Goal: Task Accomplishment & Management: Use online tool/utility

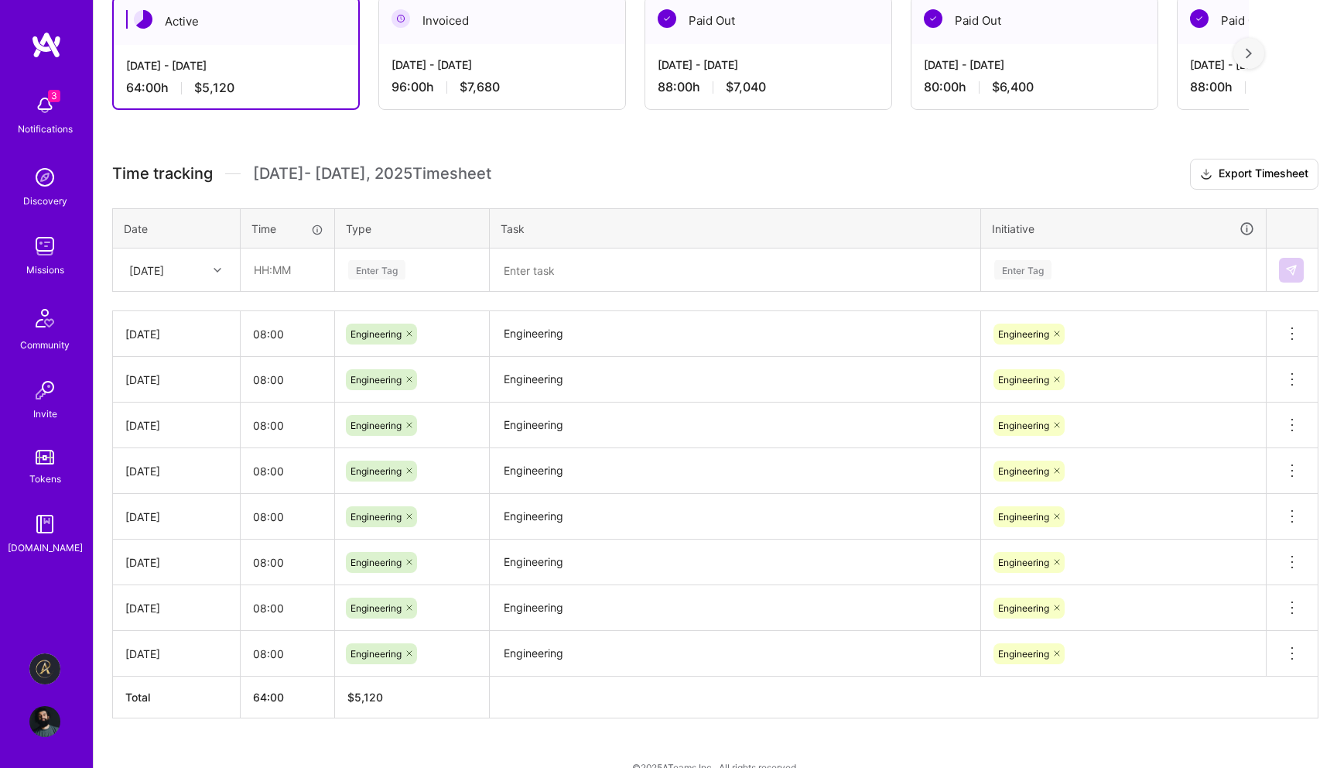
scroll to position [314, 0]
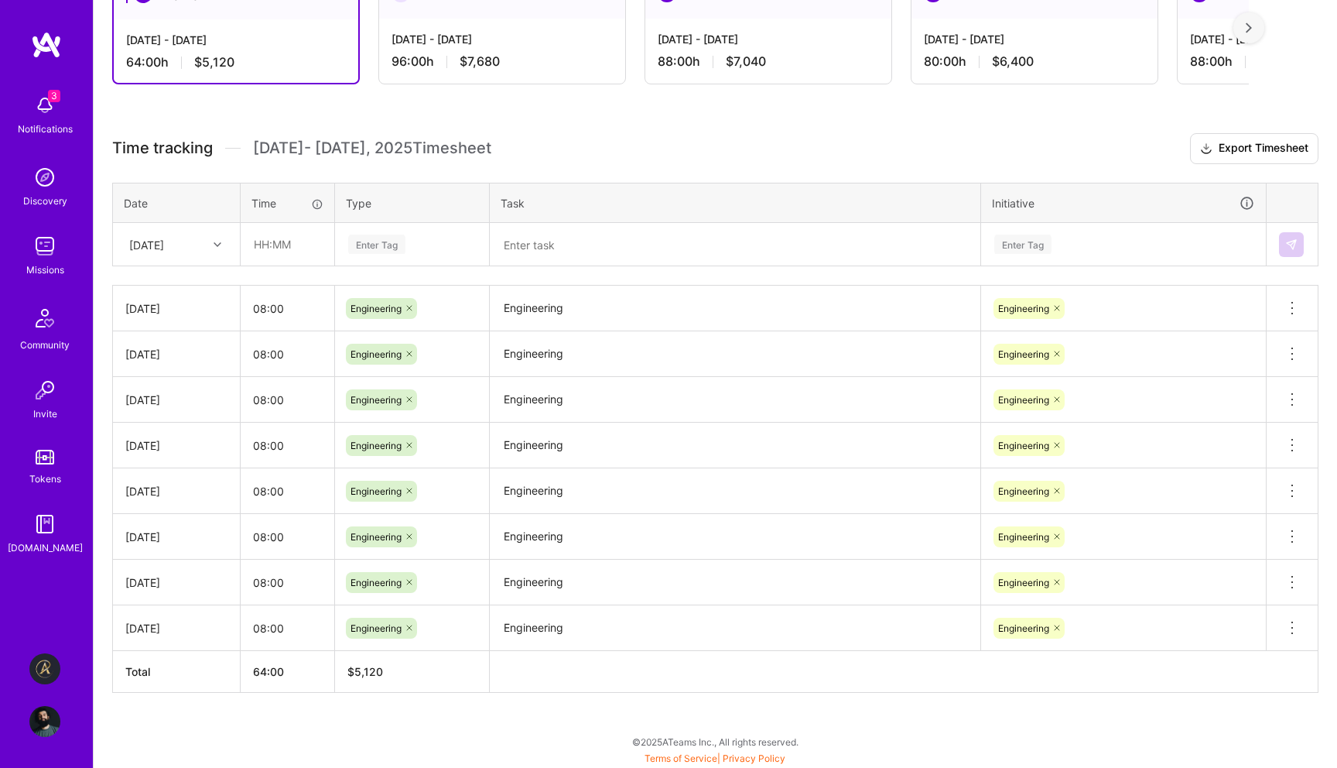
click at [206, 234] on div "[DATE]" at bounding box center [165, 244] width 86 height 26
click at [183, 486] on div "[DATE]" at bounding box center [176, 485] width 125 height 29
click at [298, 252] on input "text" at bounding box center [287, 244] width 92 height 41
type input "08:00"
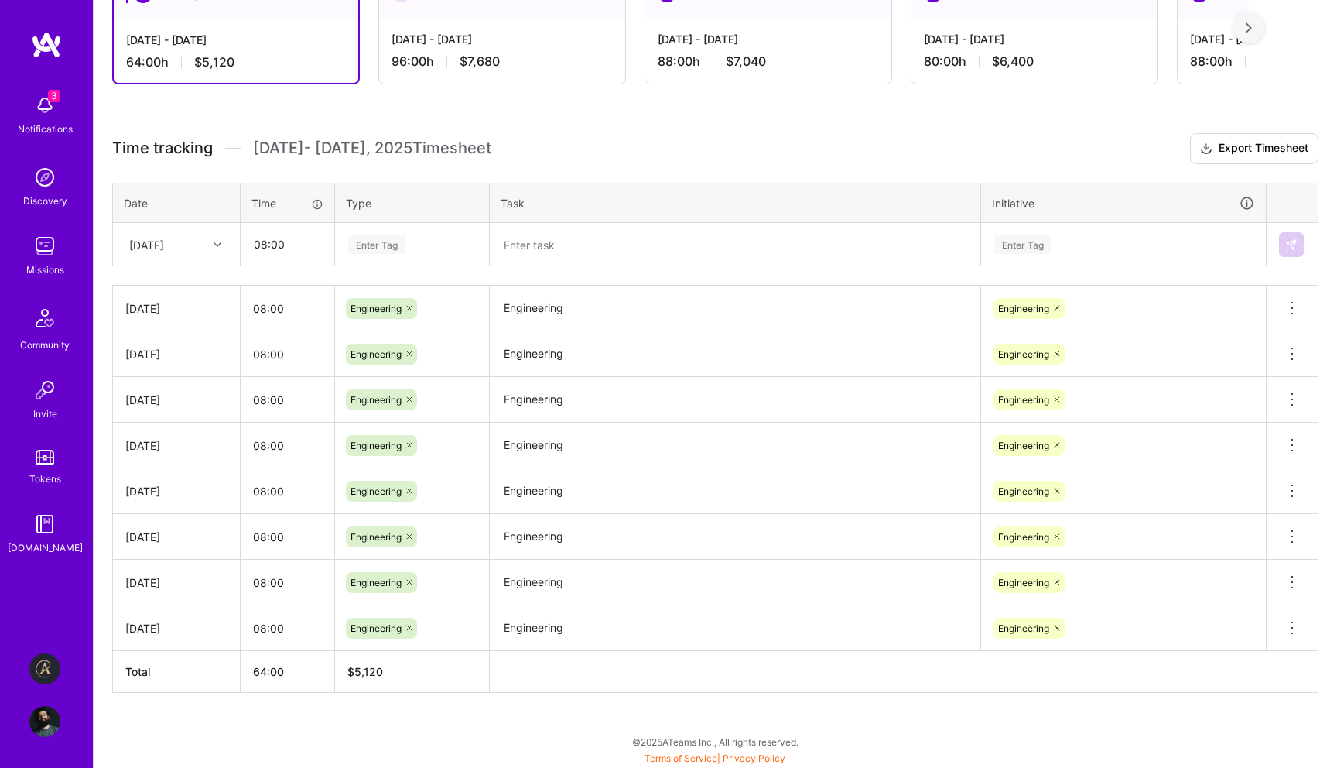
click at [383, 253] on div "Enter Tag" at bounding box center [412, 244] width 152 height 40
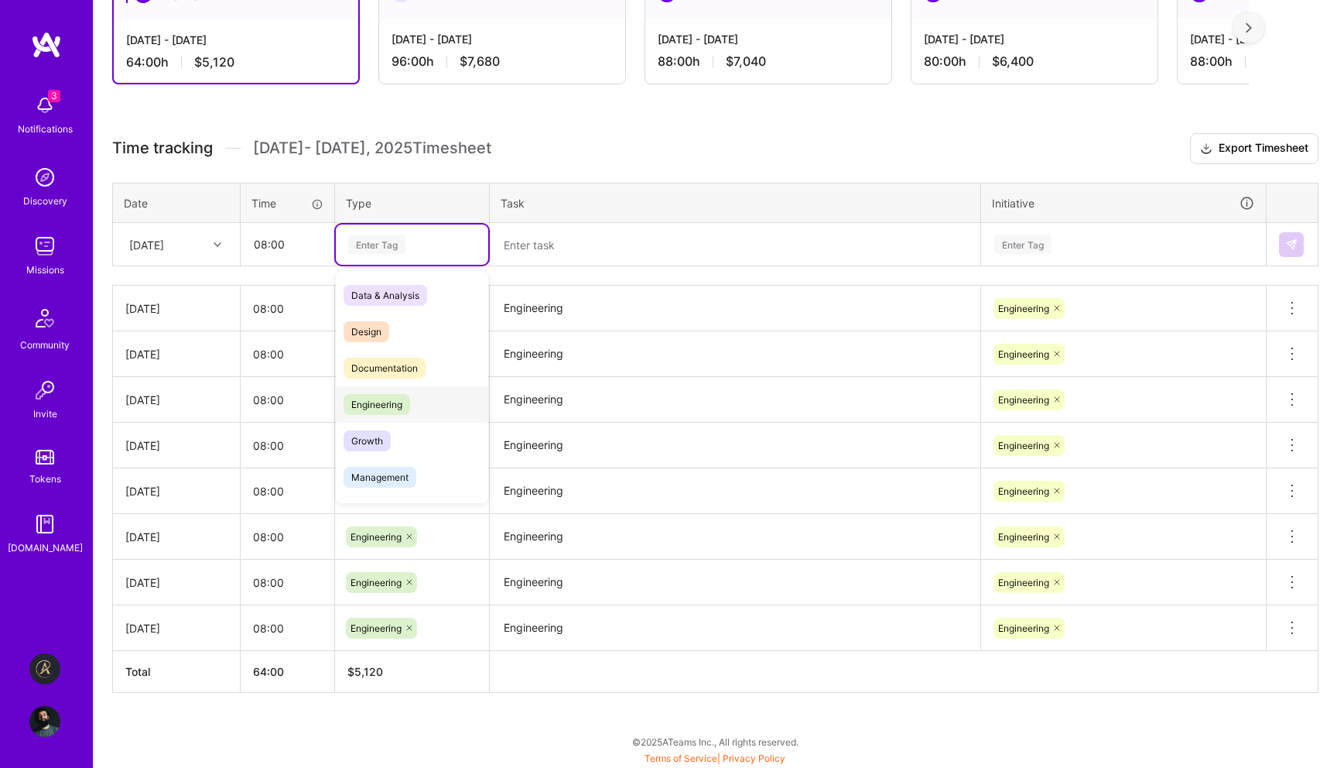
click at [389, 402] on span "Engineering" at bounding box center [377, 404] width 67 height 21
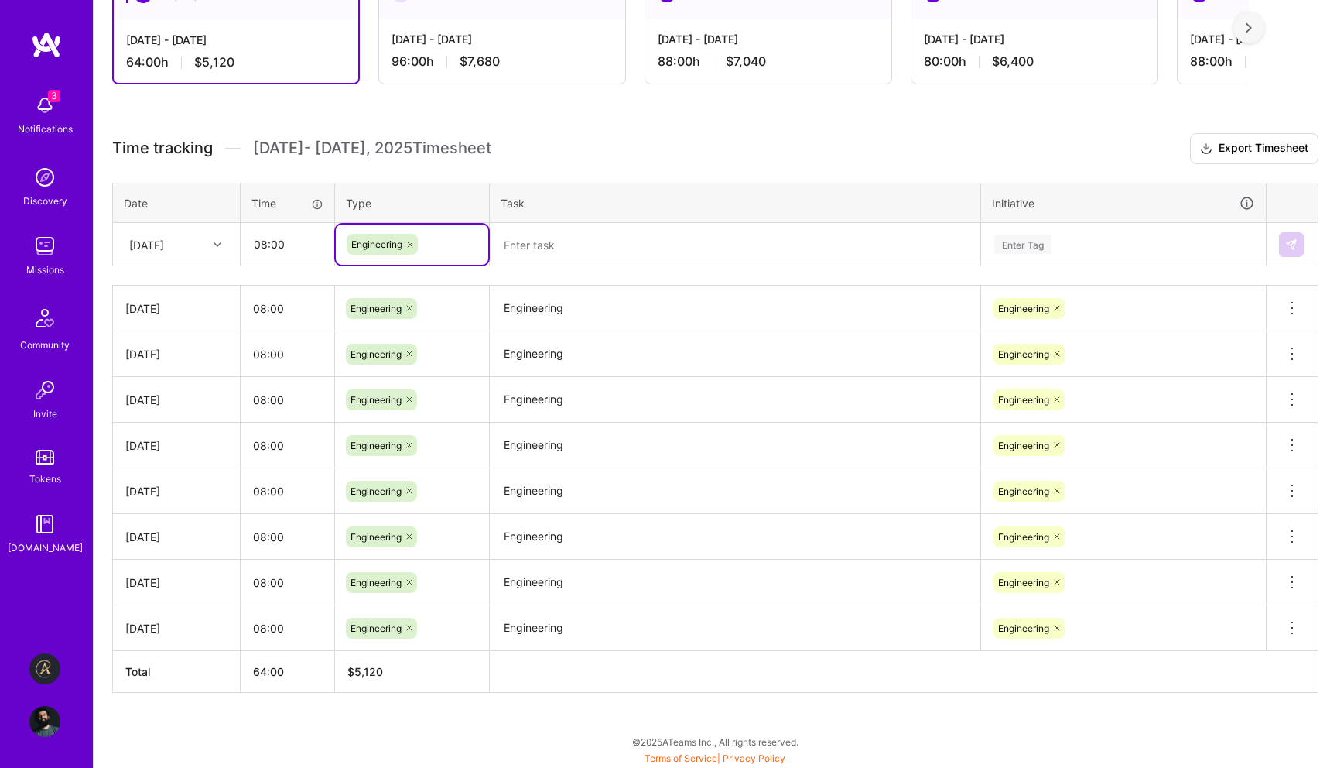
click at [581, 238] on textarea at bounding box center [735, 244] width 488 height 40
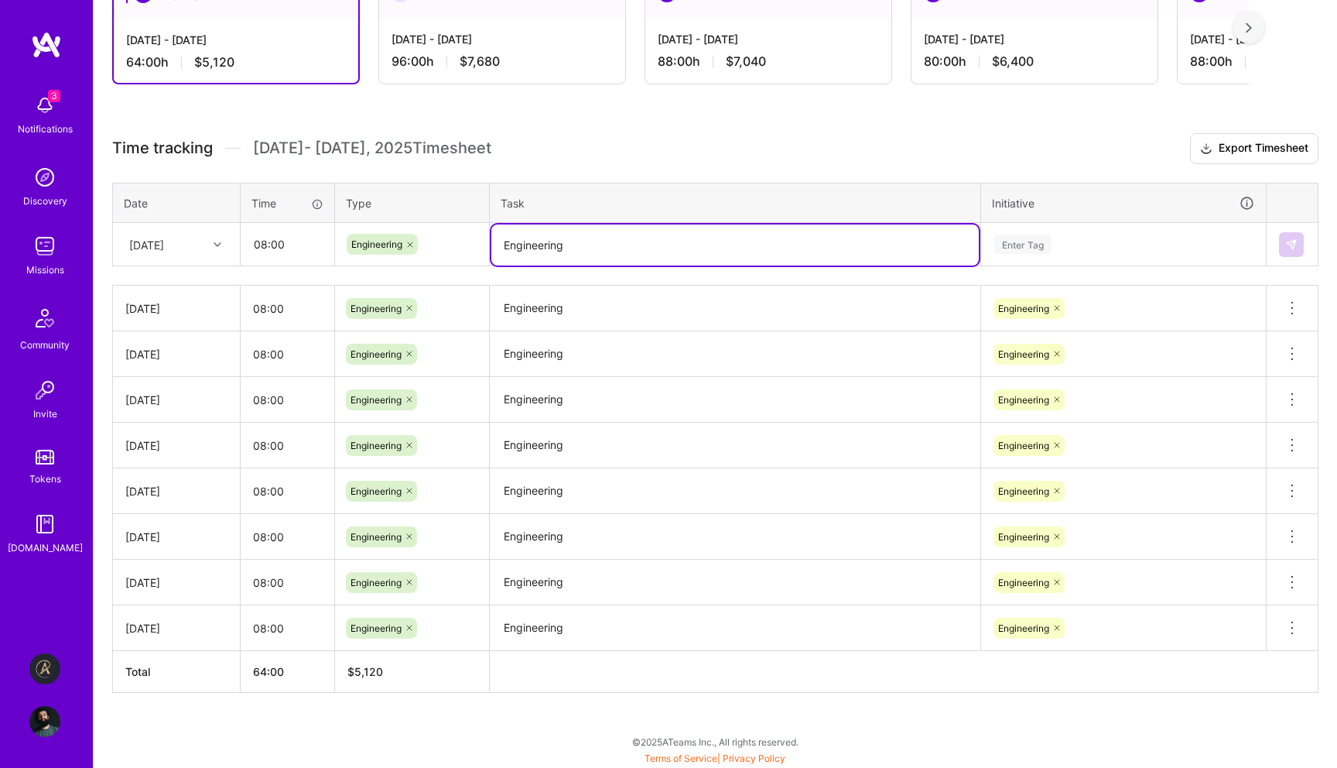
type textarea "Engineering"
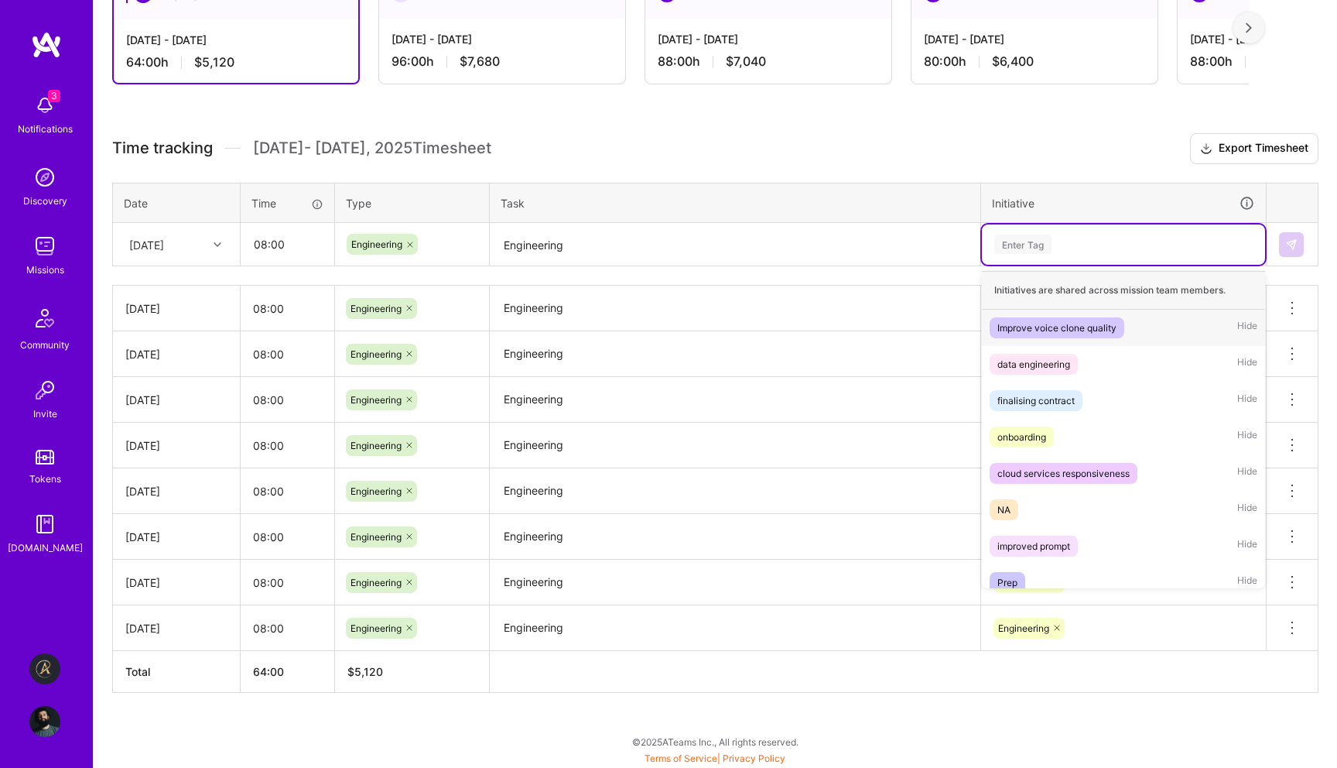
click at [1137, 240] on div "Enter Tag" at bounding box center [1124, 244] width 262 height 19
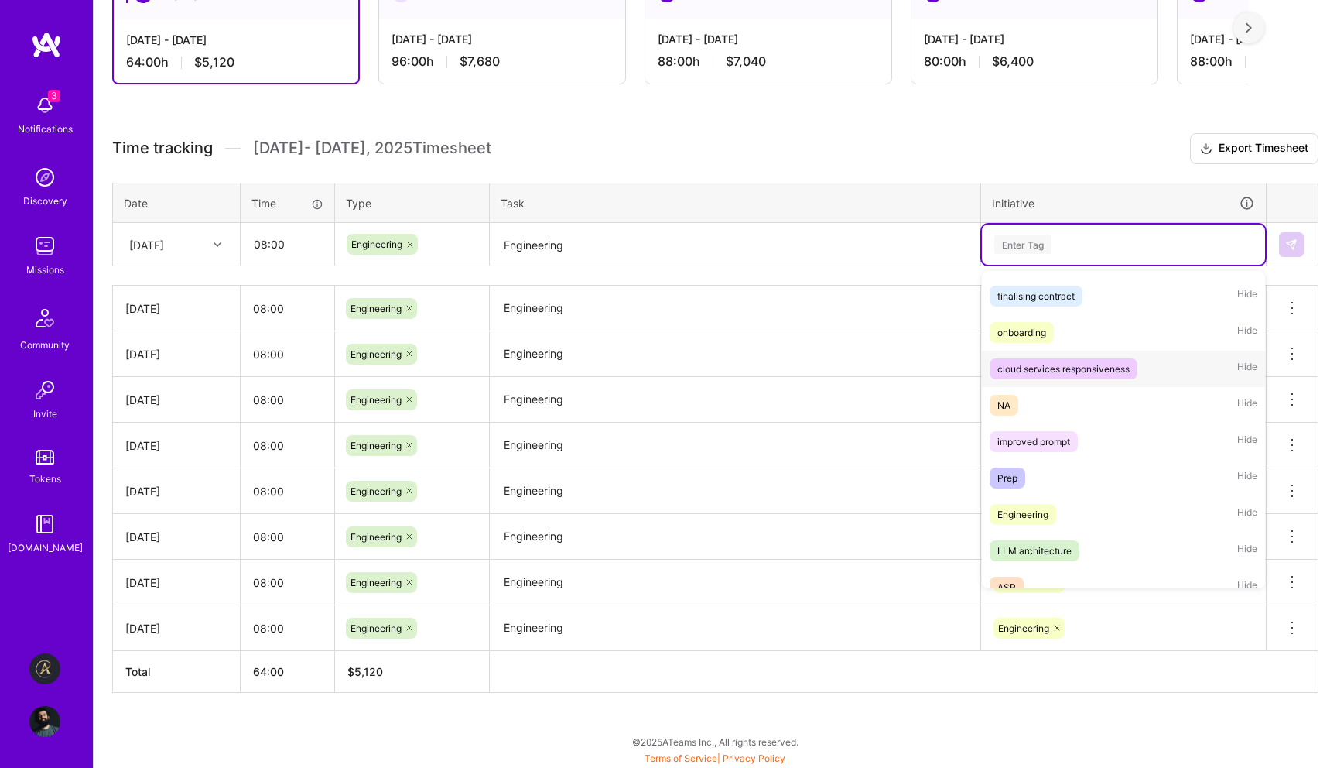
scroll to position [122, 0]
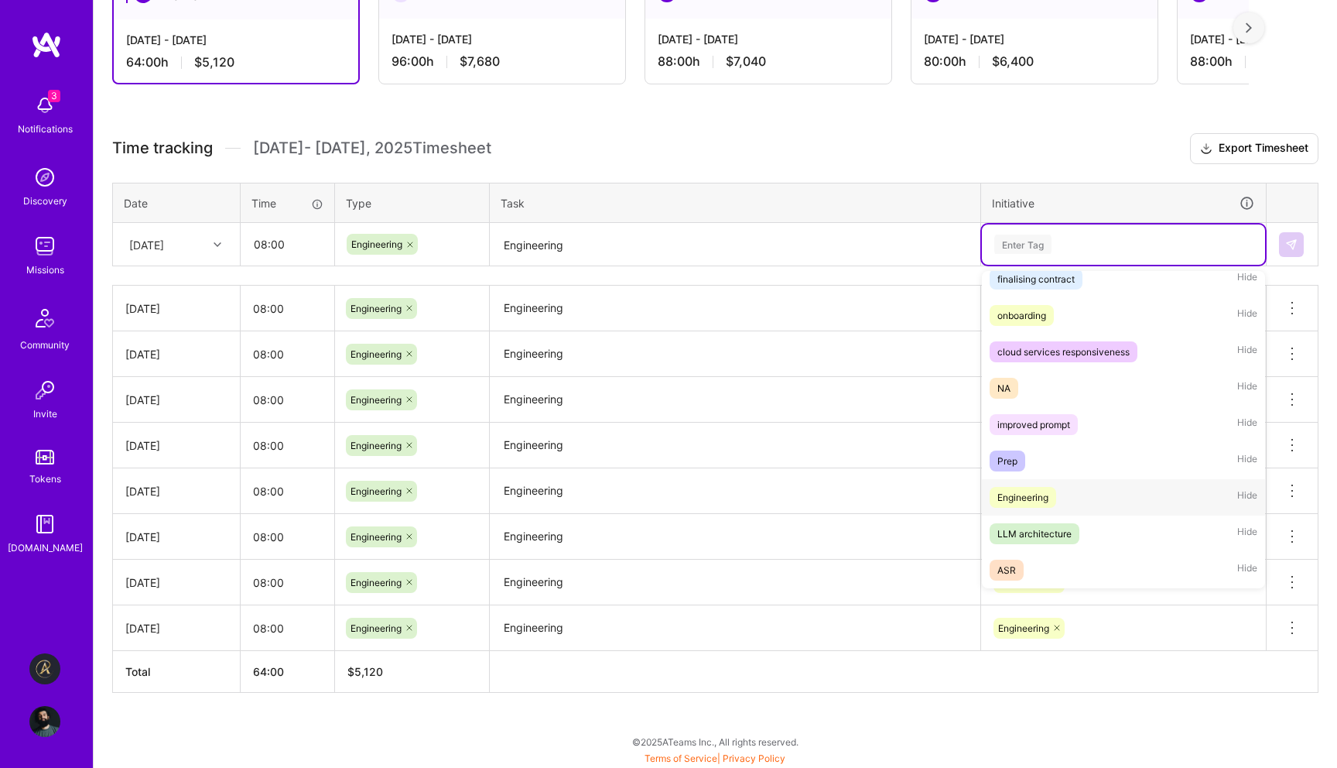
click at [1070, 484] on div "Engineering Hide" at bounding box center [1123, 497] width 283 height 36
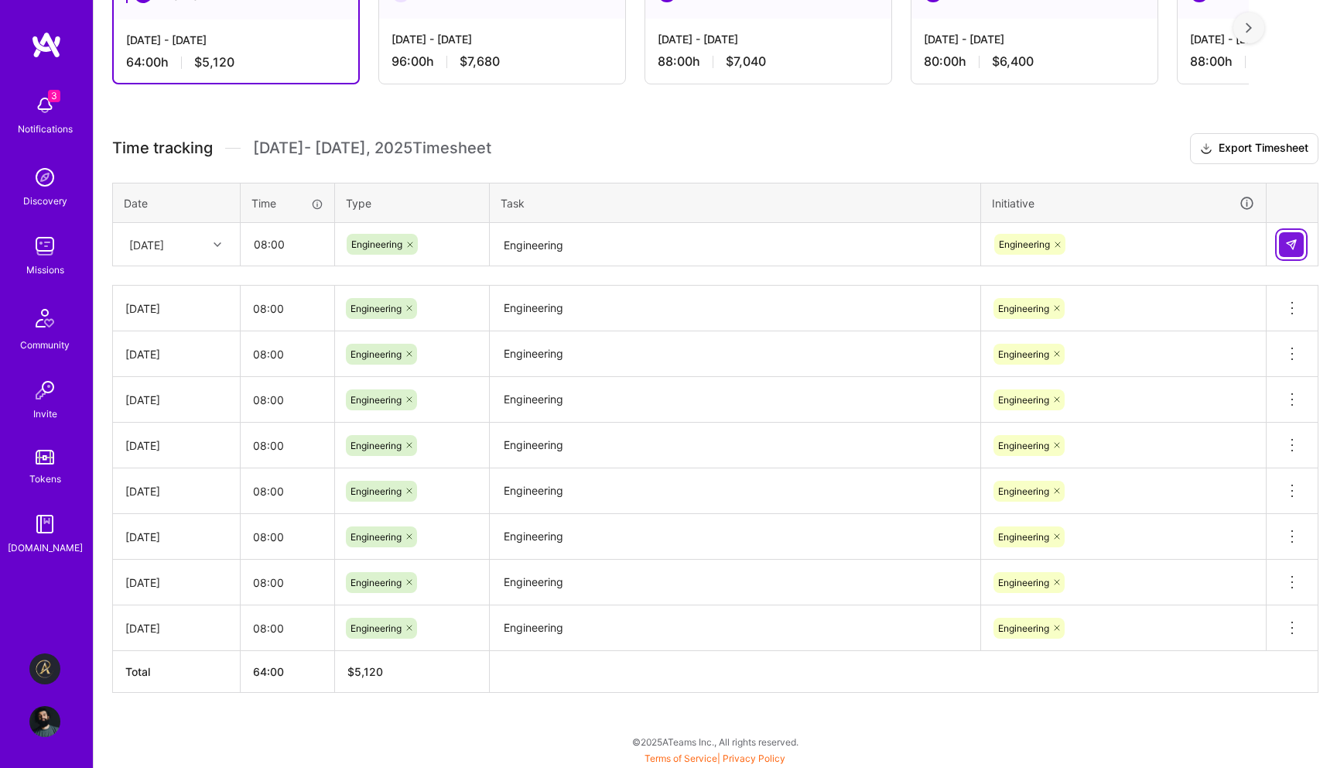
click at [1302, 252] on button at bounding box center [1291, 244] width 25 height 25
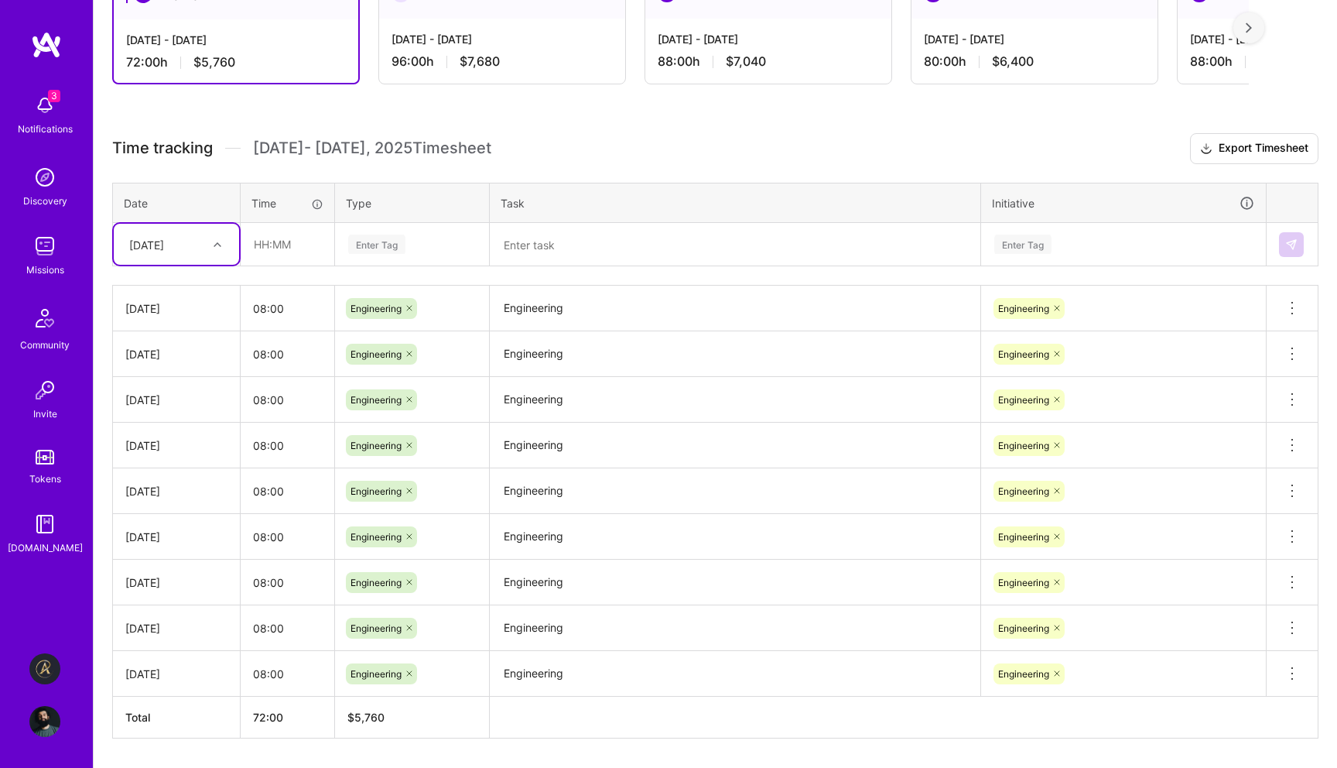
click at [164, 236] on div "[DATE]" at bounding box center [146, 244] width 35 height 16
click at [159, 477] on div "[DATE]" at bounding box center [176, 485] width 125 height 29
click at [297, 245] on input "text" at bounding box center [287, 244] width 92 height 41
click at [307, 236] on input "text" at bounding box center [287, 244] width 92 height 41
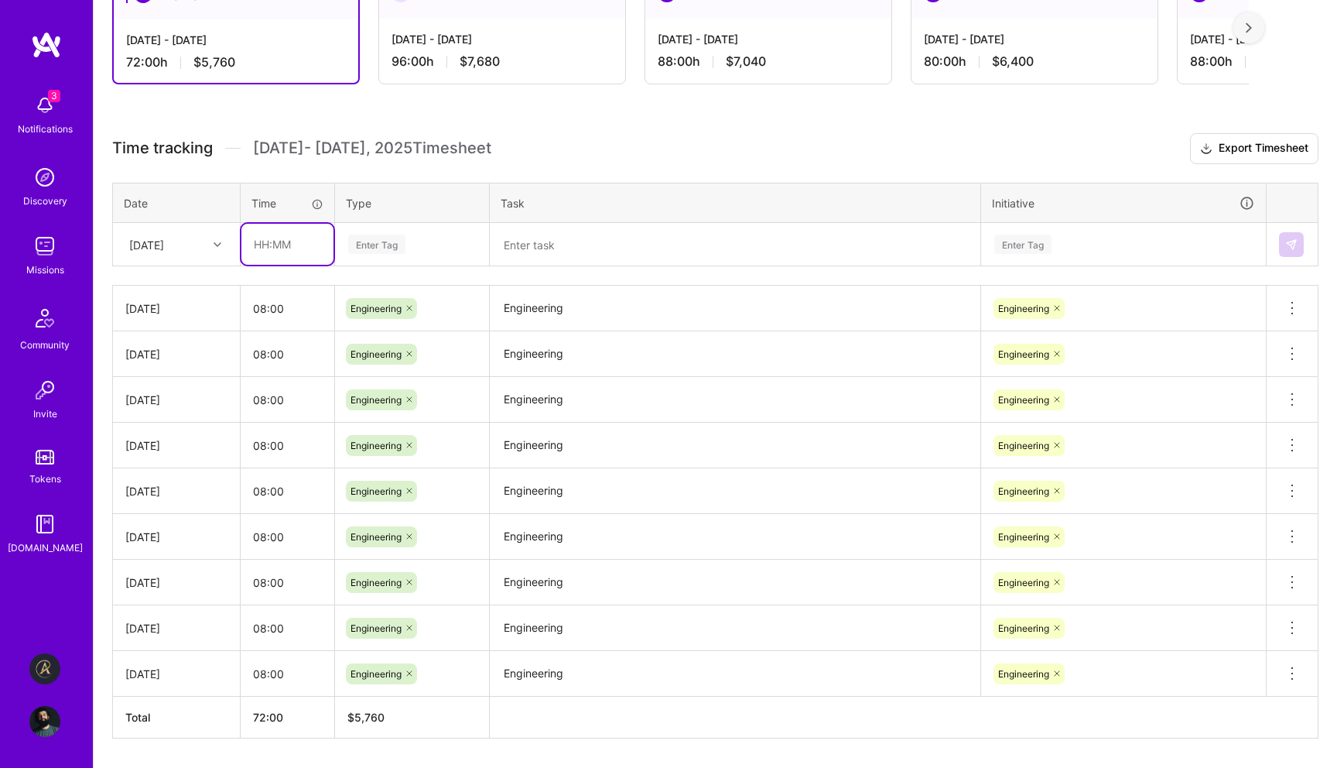
type input "08:00"
click at [381, 237] on div "Enter Tag" at bounding box center [376, 244] width 57 height 24
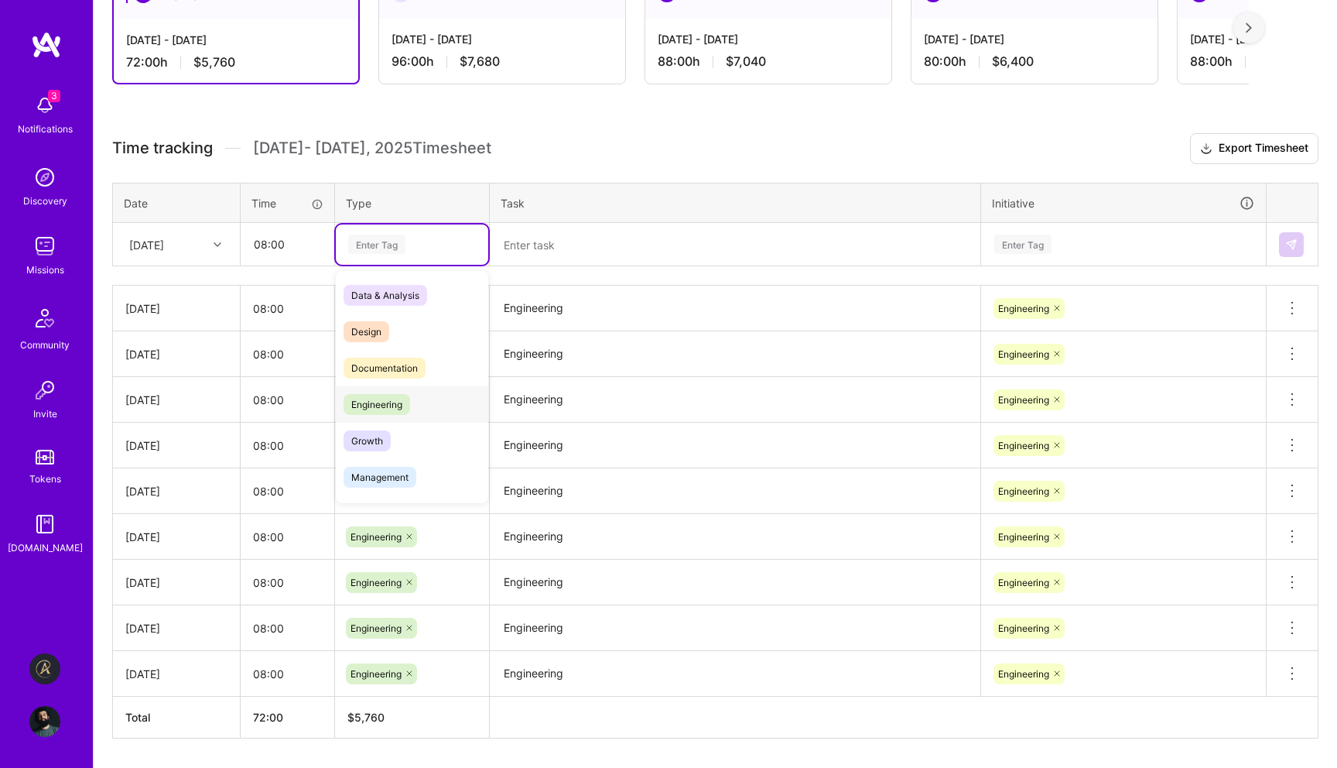
click at [380, 402] on span "Engineering" at bounding box center [377, 404] width 67 height 21
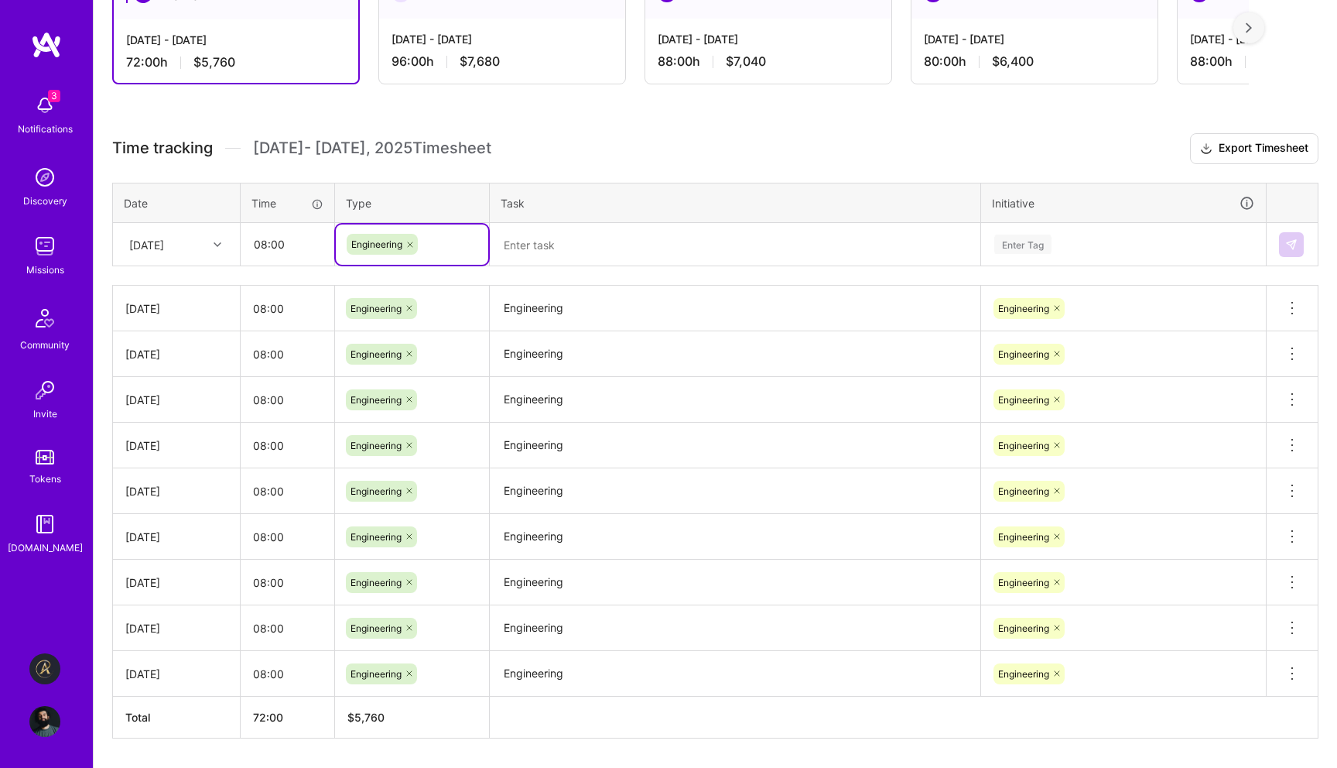
click at [560, 233] on textarea at bounding box center [735, 244] width 488 height 41
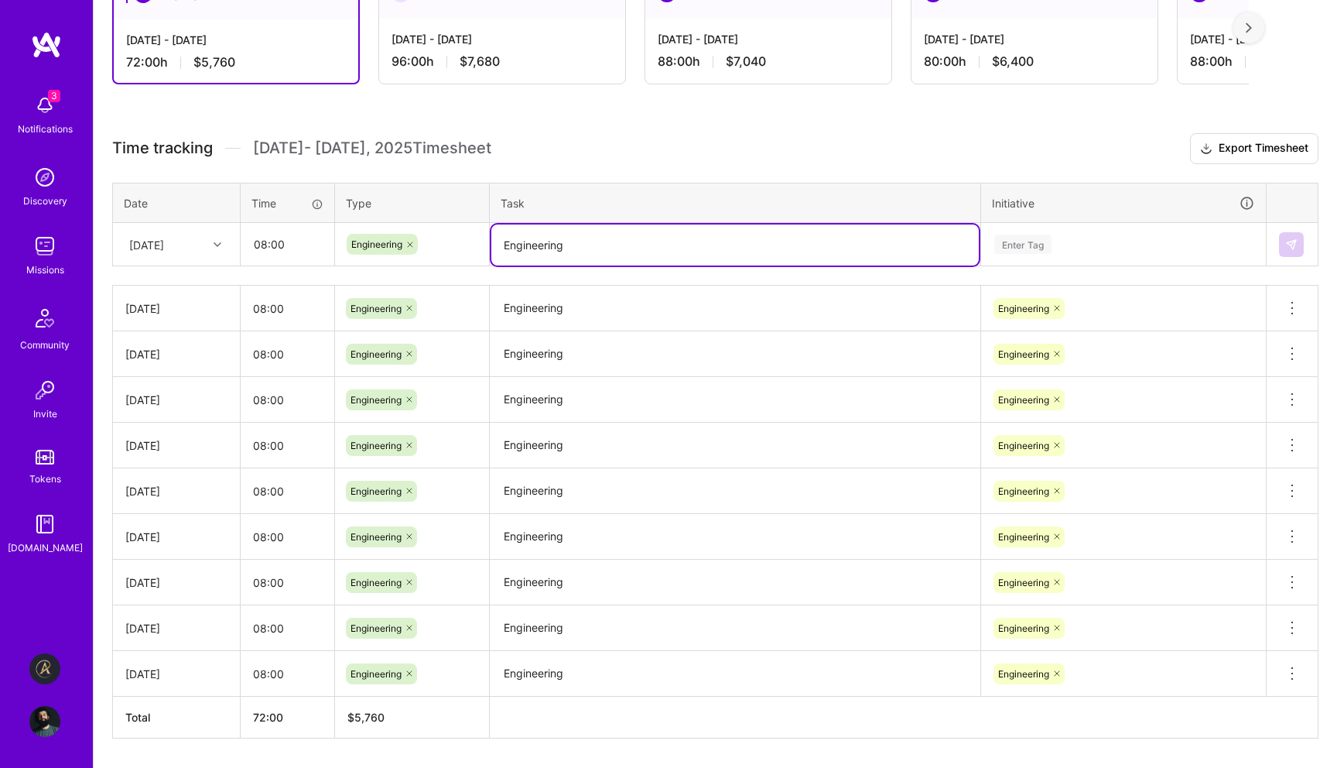
type textarea "Engineering"
click at [1086, 244] on div "Enter Tag" at bounding box center [1124, 244] width 262 height 19
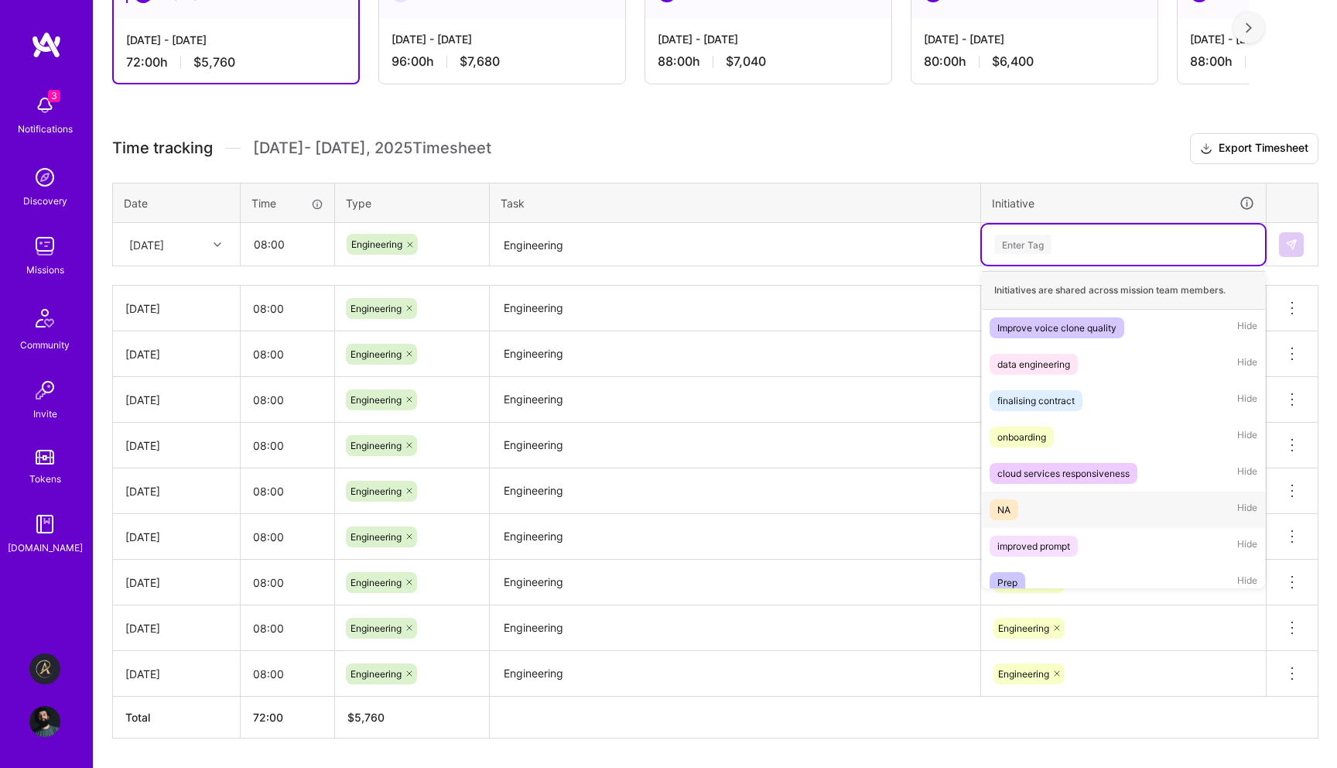
scroll to position [122, 0]
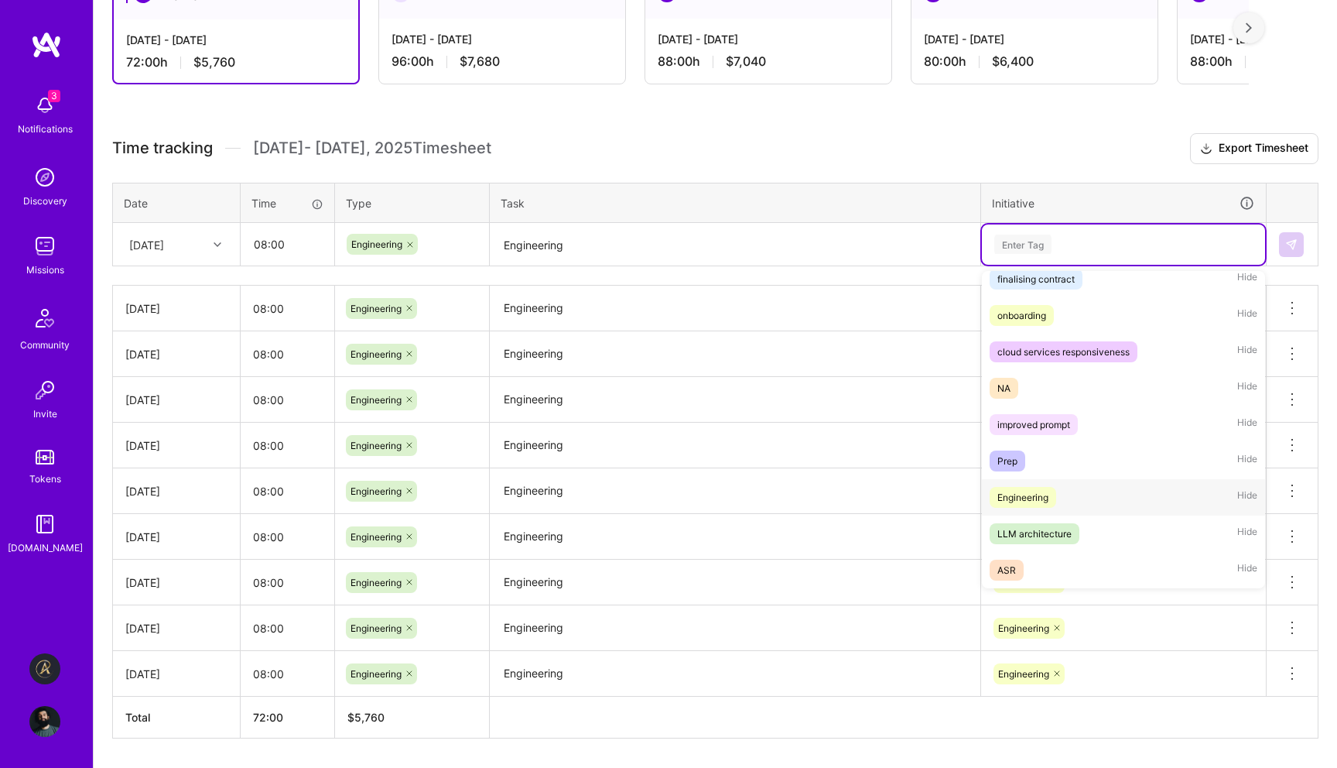
click at [1043, 493] on div "Engineering" at bounding box center [1023, 497] width 51 height 16
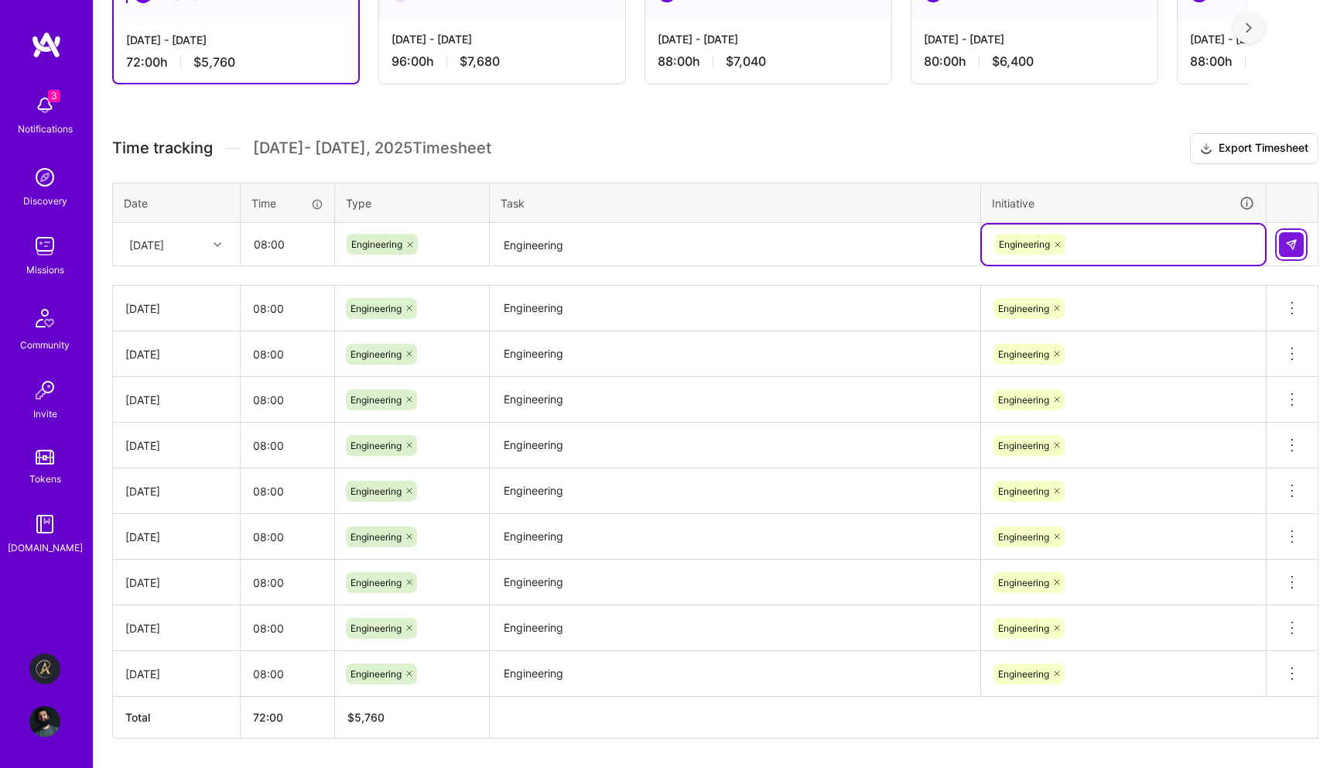
click at [1300, 232] on button at bounding box center [1291, 244] width 25 height 25
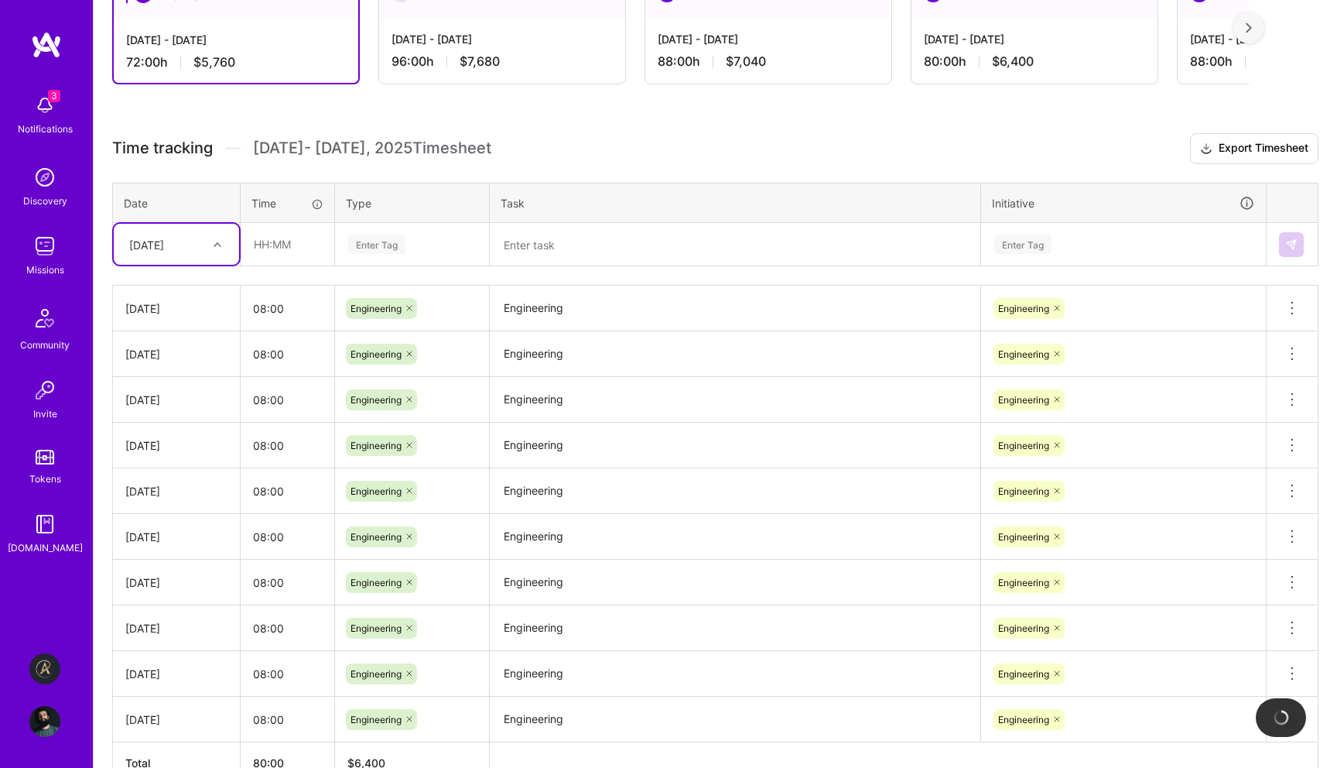
scroll to position [406, 0]
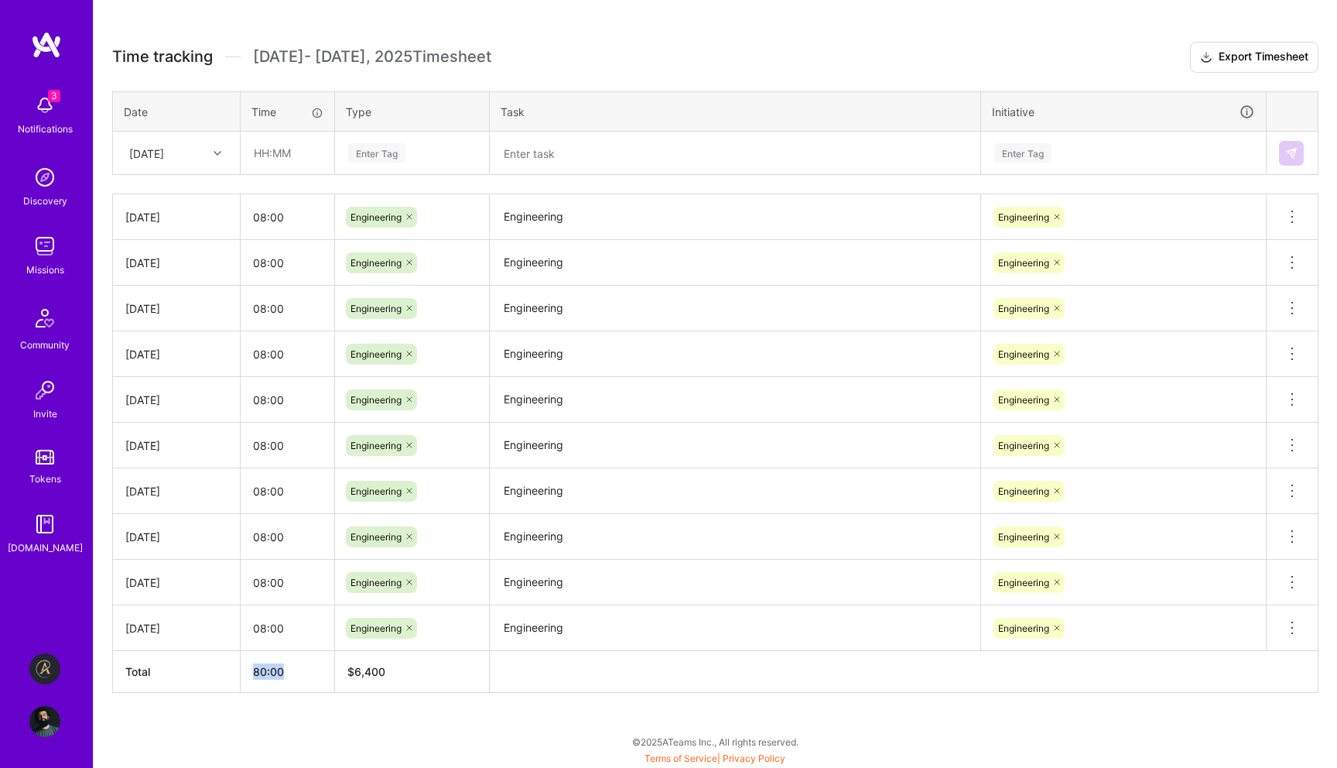
drag, startPoint x: 252, startPoint y: 668, endPoint x: 311, endPoint y: 669, distance: 58.8
click at [311, 669] on th "80:00" at bounding box center [288, 672] width 94 height 42
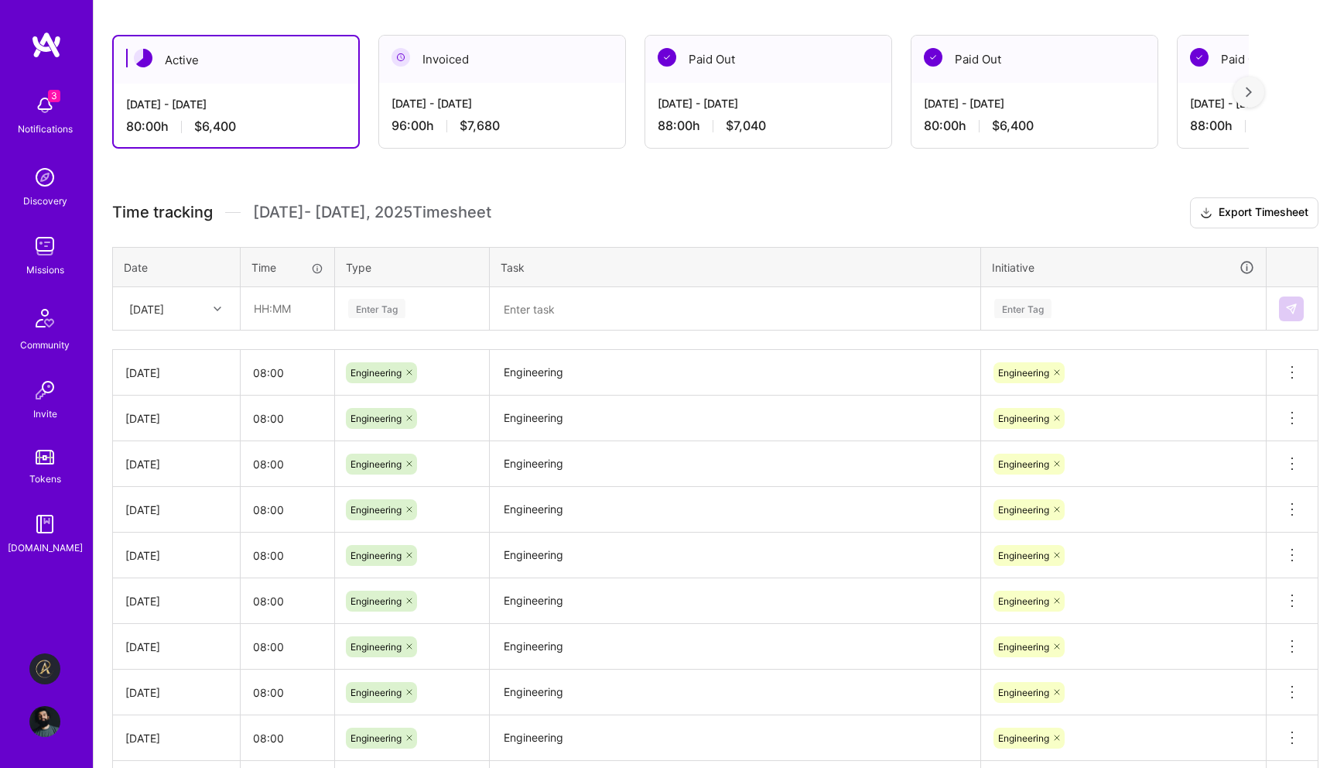
scroll to position [0, 0]
